Goal: Task Accomplishment & Management: Manage account settings

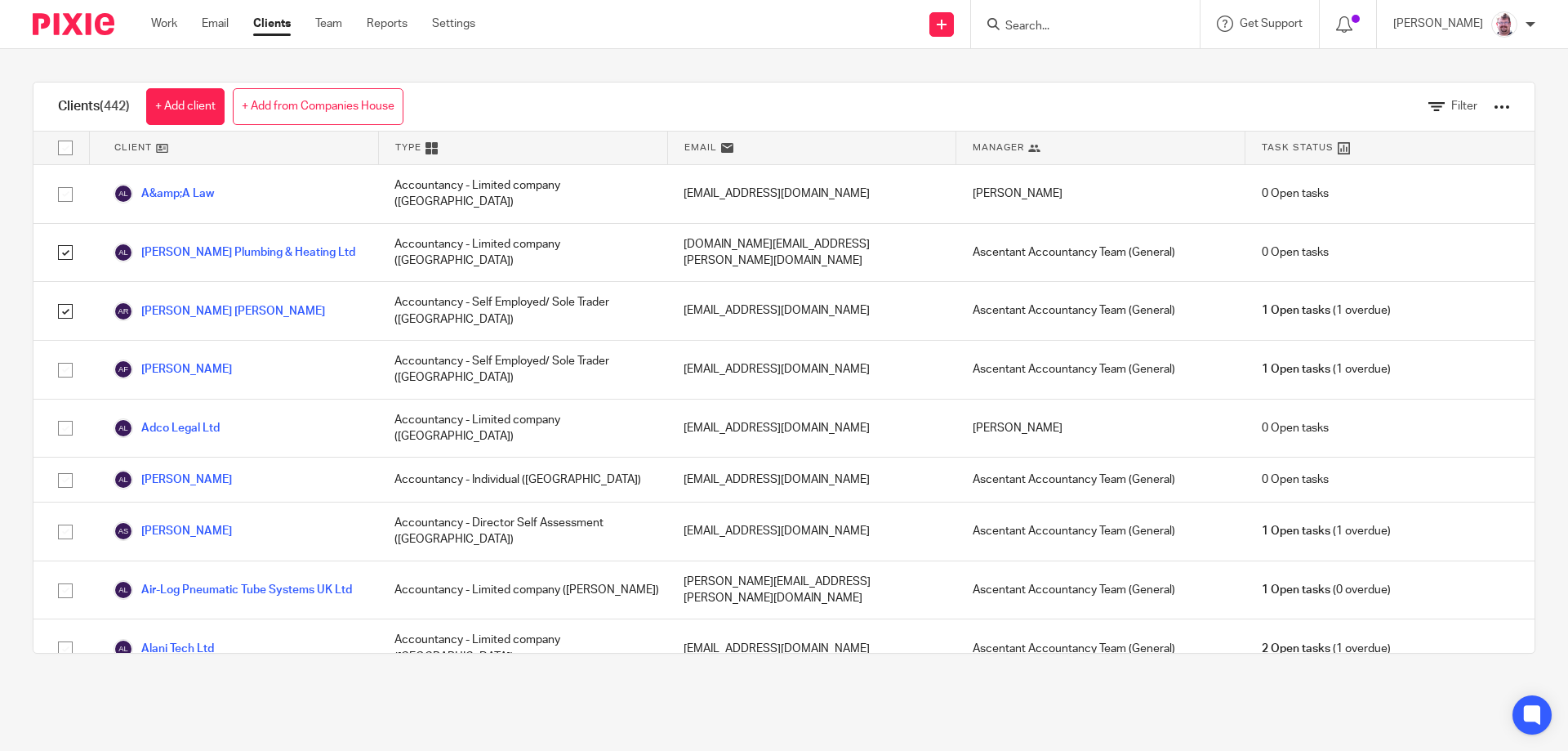
click at [1534, 23] on div at bounding box center [1530, 24] width 10 height 10
click at [1469, 113] on span "Logout" at bounding box center [1459, 113] width 37 height 12
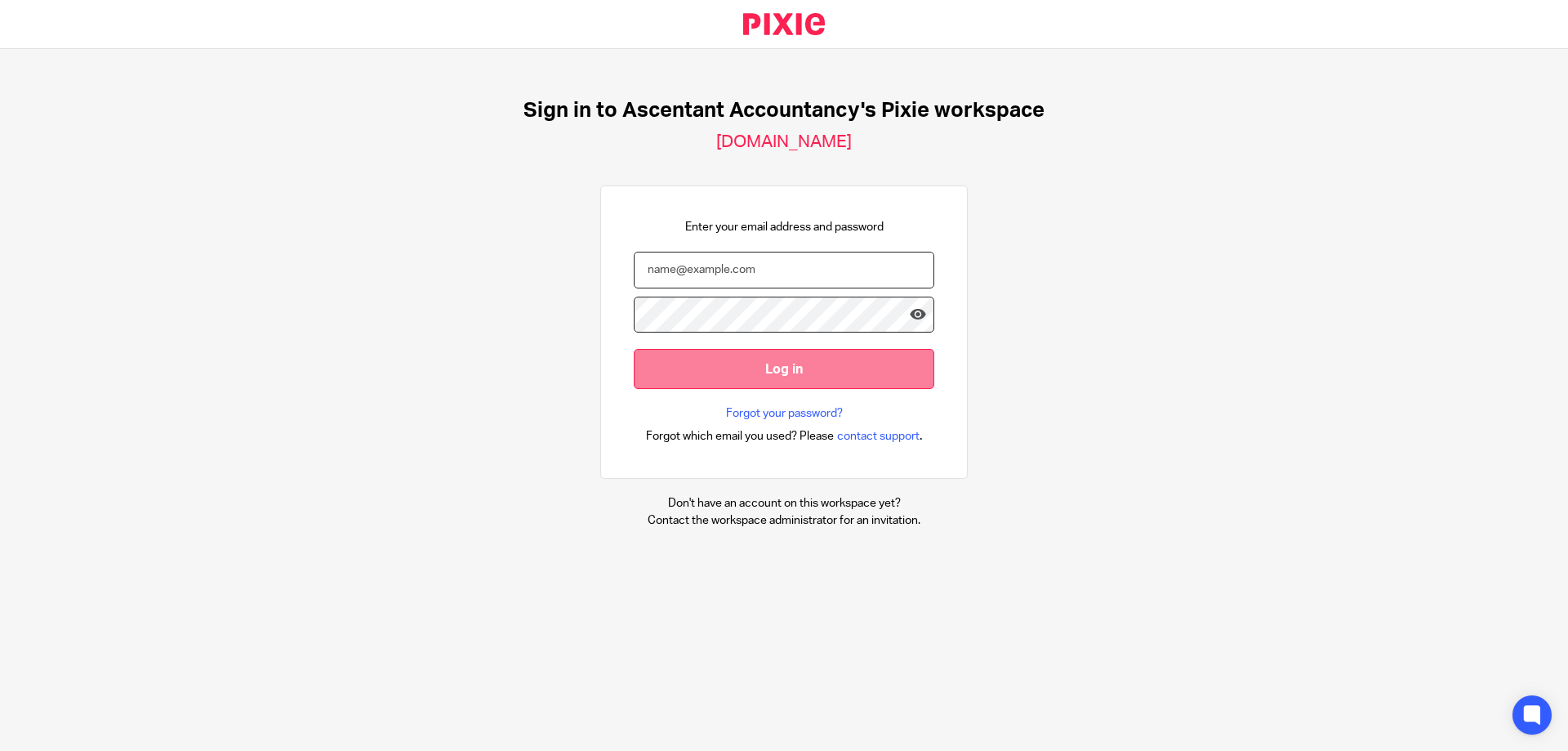
type input "[PERSON_NAME][EMAIL_ADDRESS][PERSON_NAME][DOMAIN_NAME]"
click at [788, 368] on input "Log in" at bounding box center [783, 369] width 300 height 40
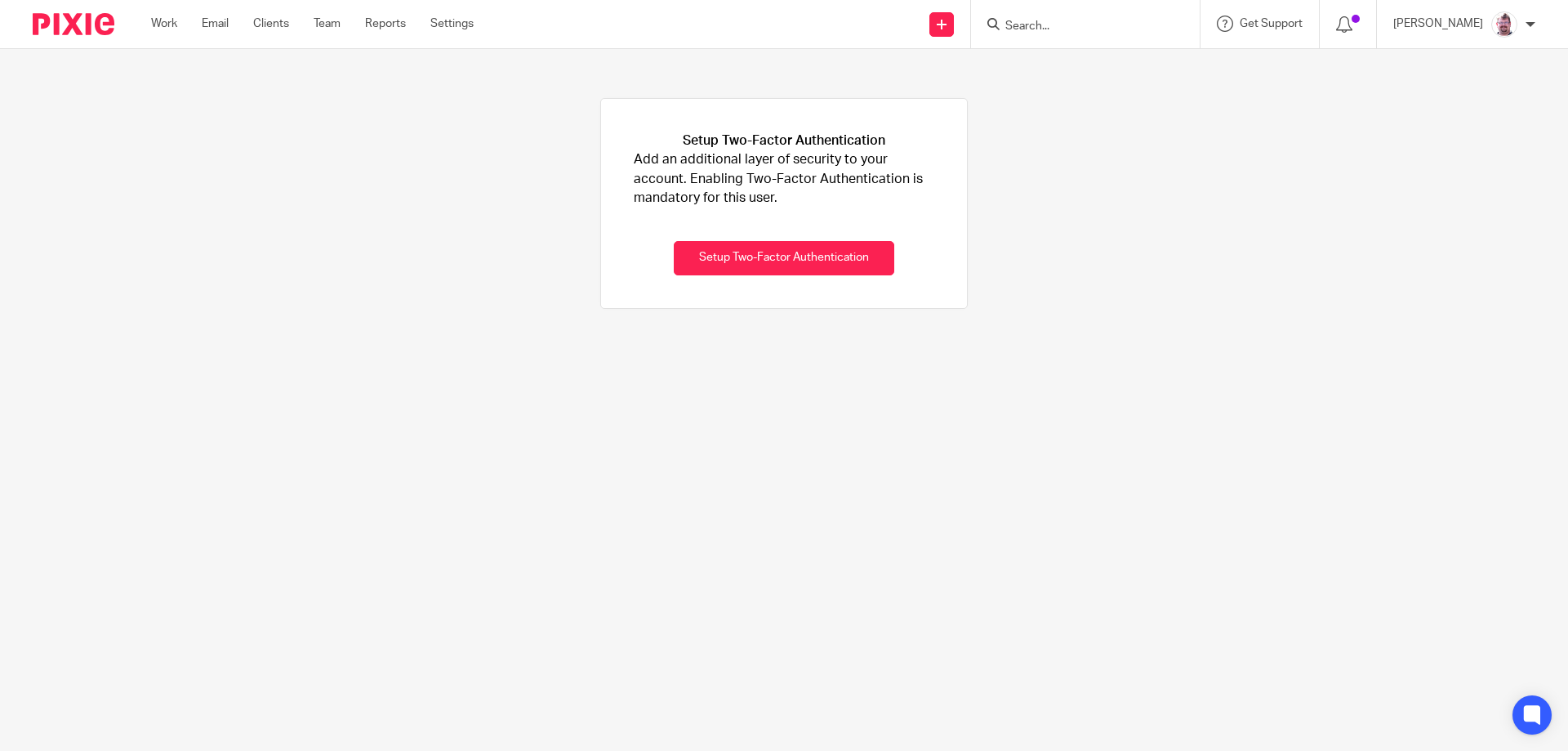
click at [1529, 23] on div at bounding box center [1530, 24] width 10 height 10
click at [1463, 111] on span "Logout" at bounding box center [1459, 113] width 37 height 12
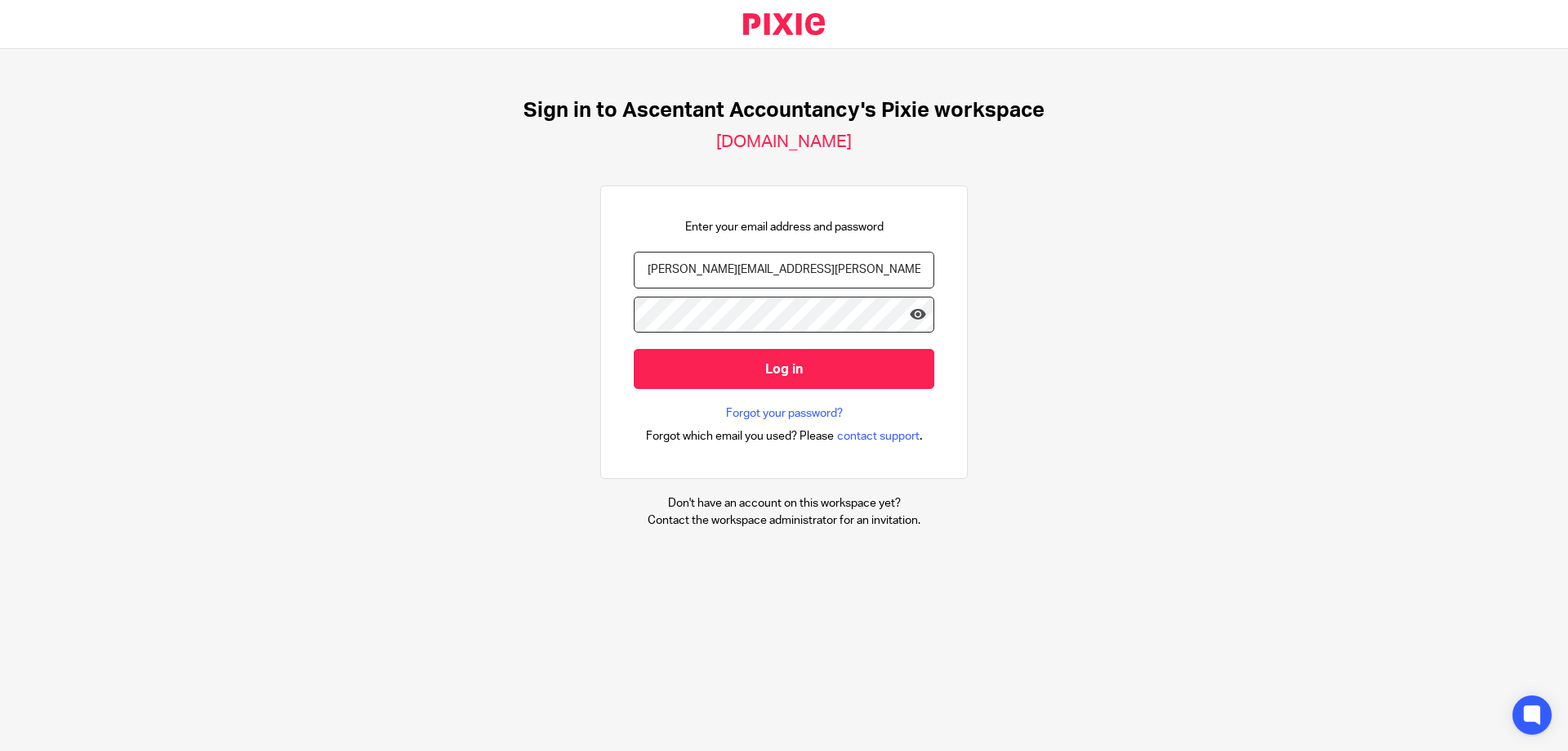
click at [689, 275] on input "Kevin.Drew@ascentant.co.uk" at bounding box center [783, 270] width 300 height 37
type input "Administrator@ascentant.co.uk"
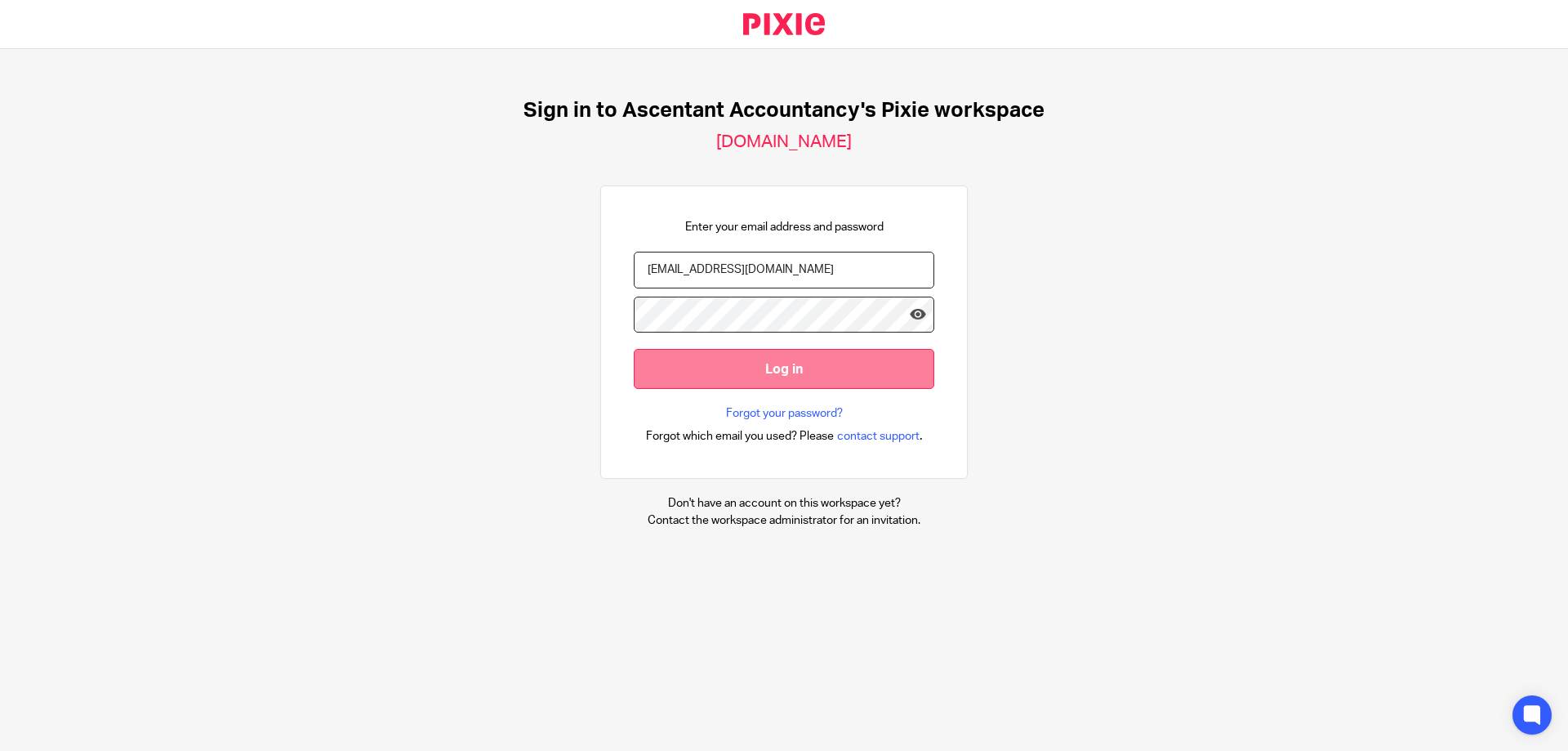
click at [780, 370] on input "Log in" at bounding box center [783, 369] width 300 height 40
